Goal: Task Accomplishment & Management: Complete application form

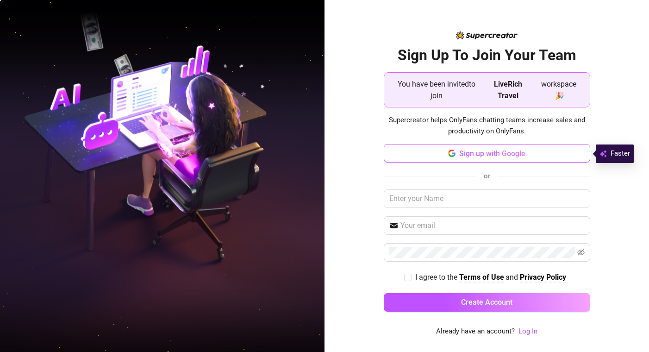
click at [542, 159] on button "Sign up with Google" at bounding box center [487, 153] width 207 height 19
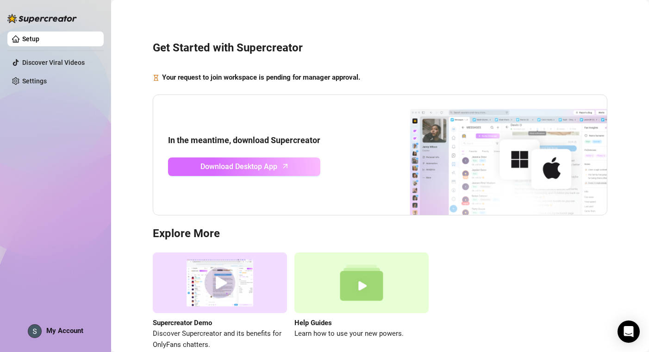
click at [260, 171] on span "Download Desktop App" at bounding box center [239, 167] width 77 height 12
